Goal: Obtain resource: Download file/media

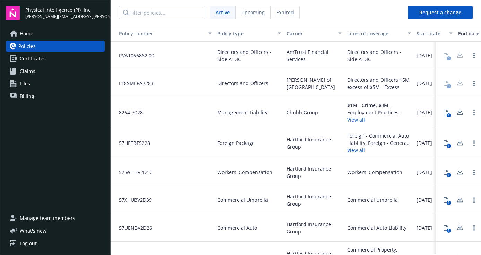
click at [410, 170] on icon at bounding box center [446, 172] width 5 height 6
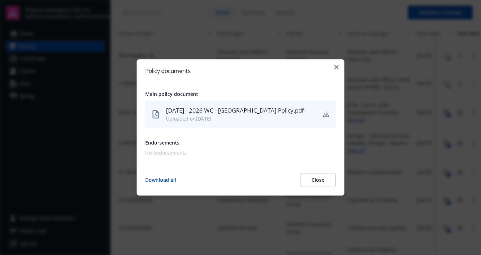
click at [326, 117] on link "download" at bounding box center [326, 114] width 8 height 8
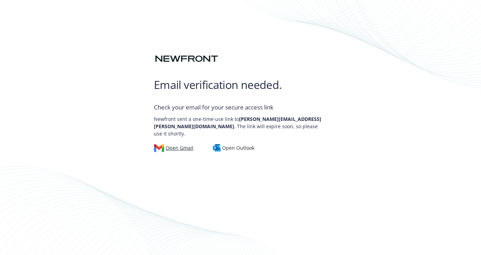
click at [169, 146] on div "Open Gmail" at bounding box center [174, 148] width 40 height 8
